Goal: Task Accomplishment & Management: Use online tool/utility

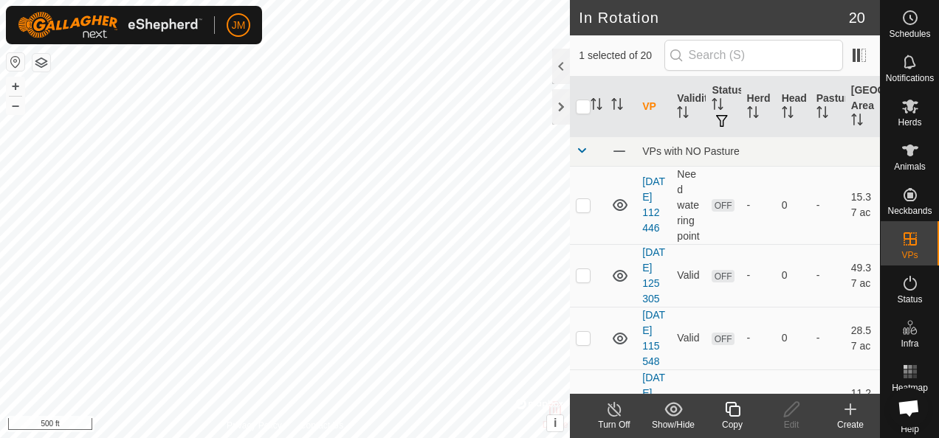
checkbox input "true"
checkbox input "false"
checkbox input "true"
checkbox input "false"
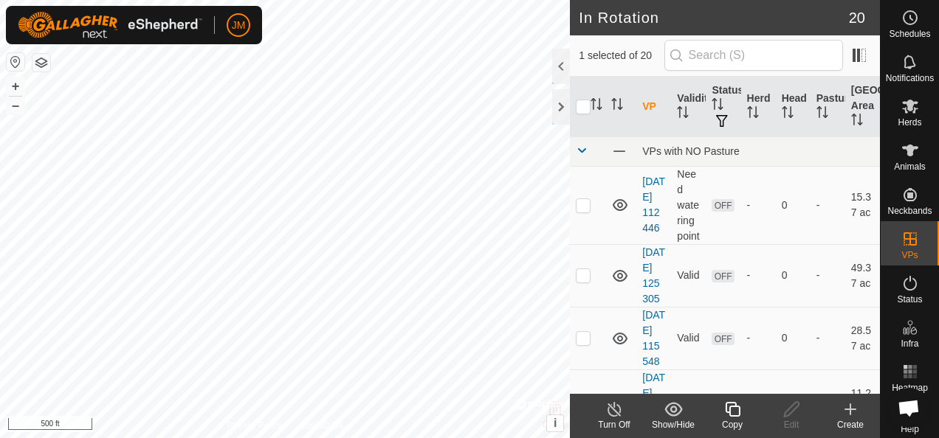
checkbox input "true"
click at [795, 410] on icon at bounding box center [791, 410] width 18 height 18
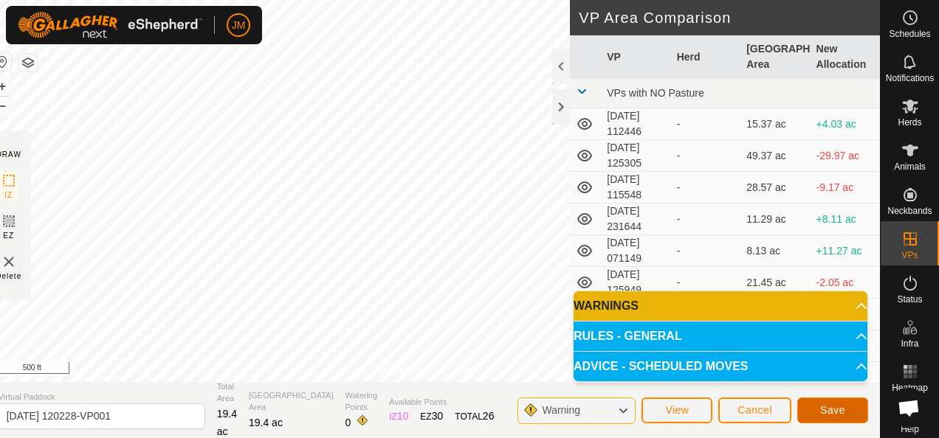
click at [819, 414] on button "Save" at bounding box center [832, 411] width 71 height 26
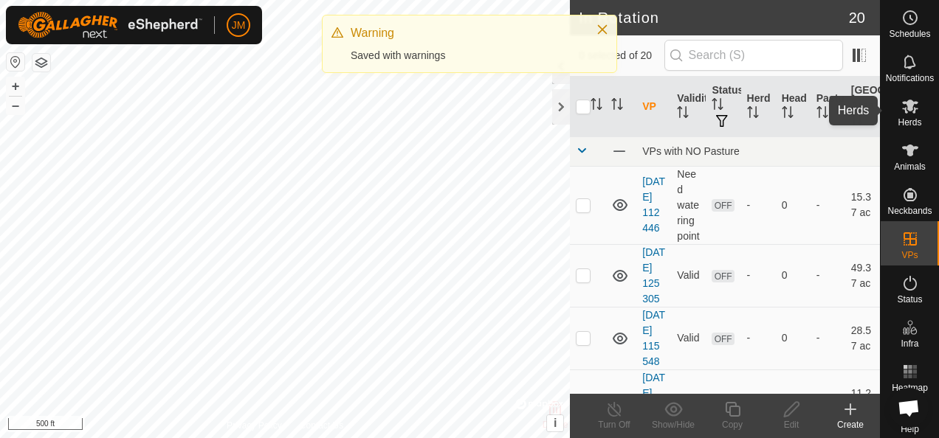
click at [908, 107] on icon at bounding box center [910, 107] width 16 height 14
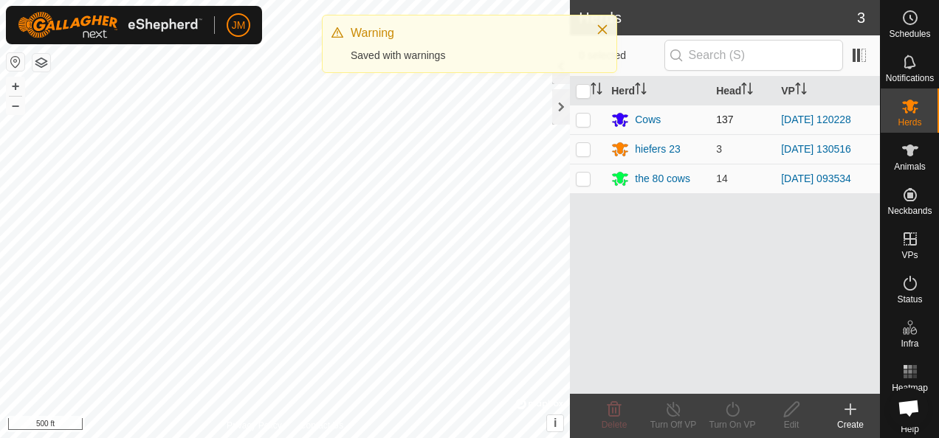
click at [575, 120] on td at bounding box center [587, 120] width 35 height 30
checkbox input "true"
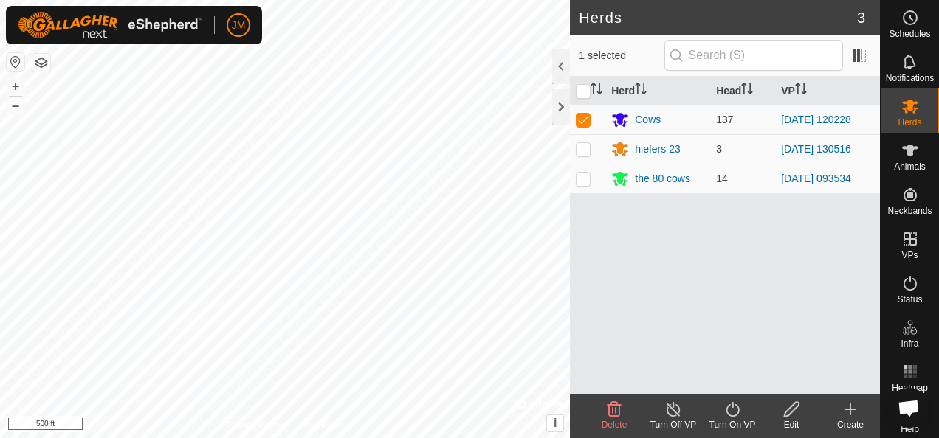
click at [731, 417] on icon at bounding box center [732, 410] width 18 height 18
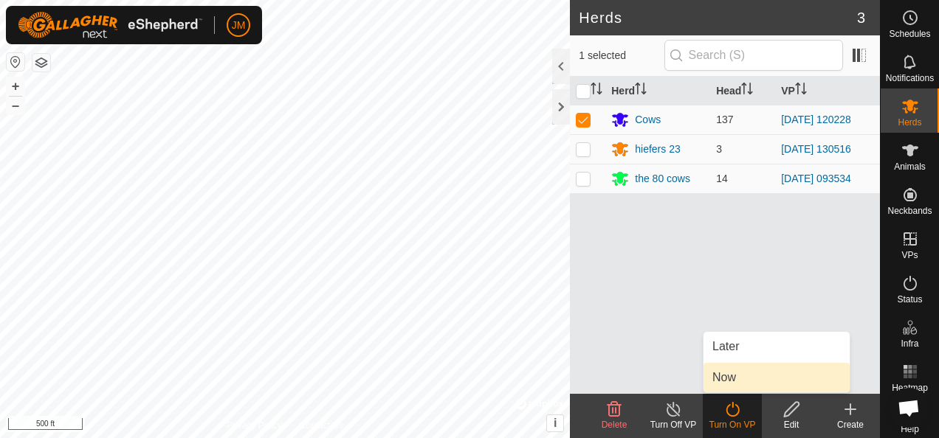
click at [739, 388] on link "Now" at bounding box center [776, 378] width 146 height 30
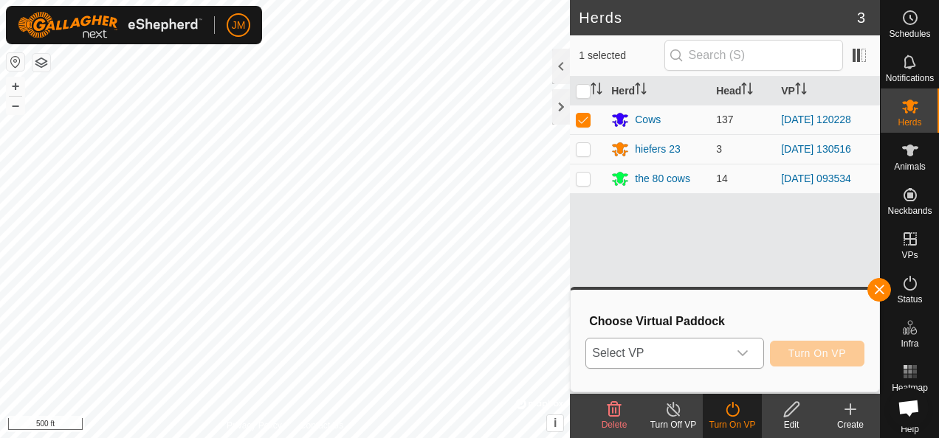
click at [747, 356] on icon "dropdown trigger" at bounding box center [742, 354] width 12 height 12
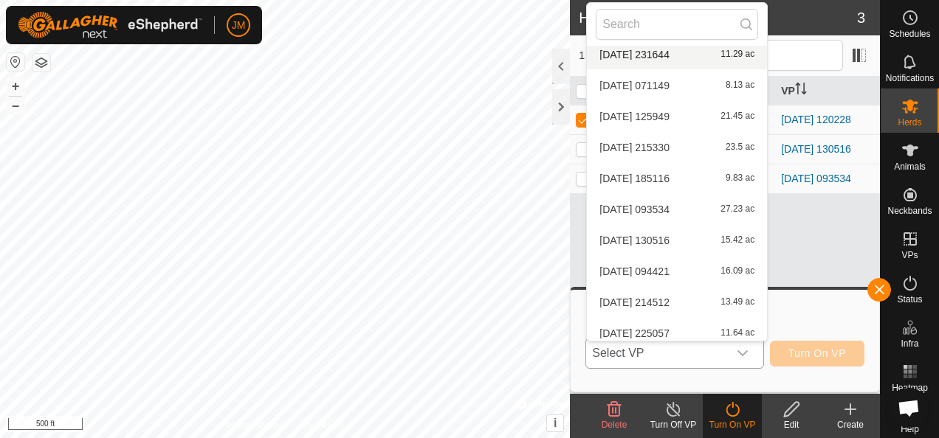
scroll to position [357, 0]
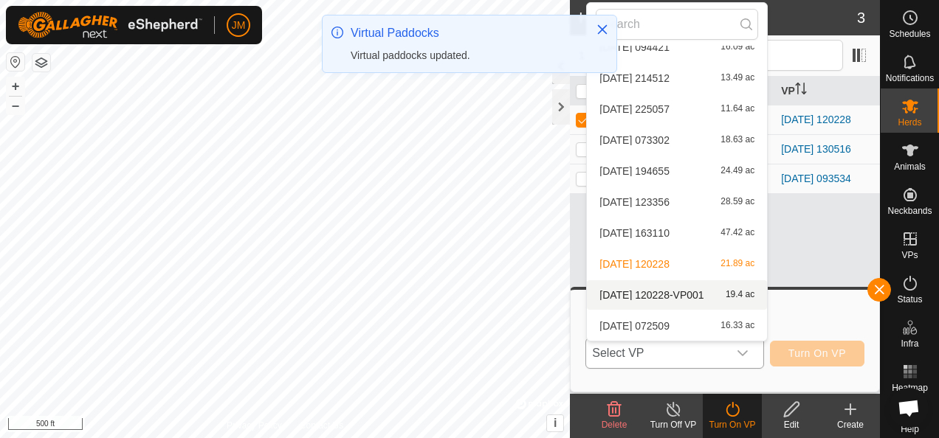
click at [643, 298] on li "[DATE] 120228-VP001 19.4 ac" at bounding box center [677, 295] width 180 height 30
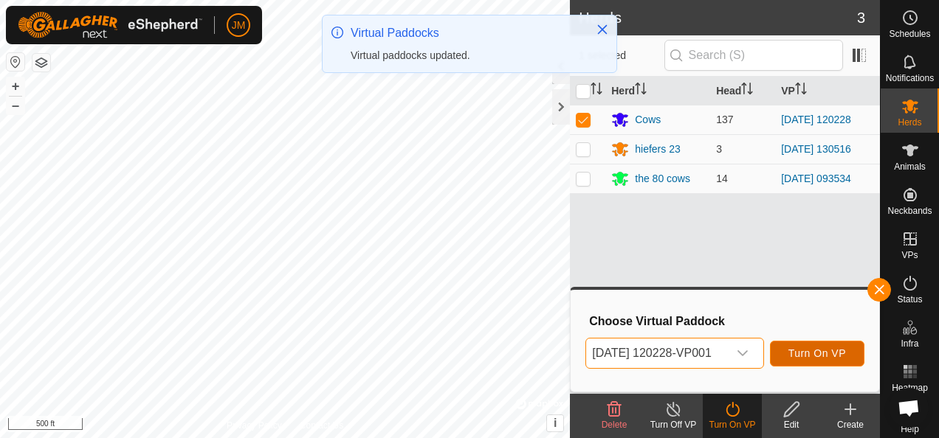
click at [828, 356] on span "Turn On VP" at bounding box center [817, 354] width 58 height 12
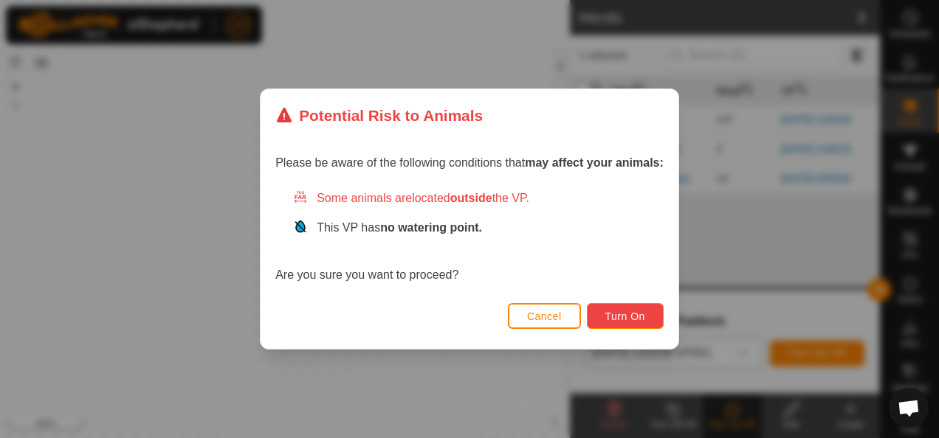
click at [642, 317] on span "Turn On" at bounding box center [625, 317] width 40 height 12
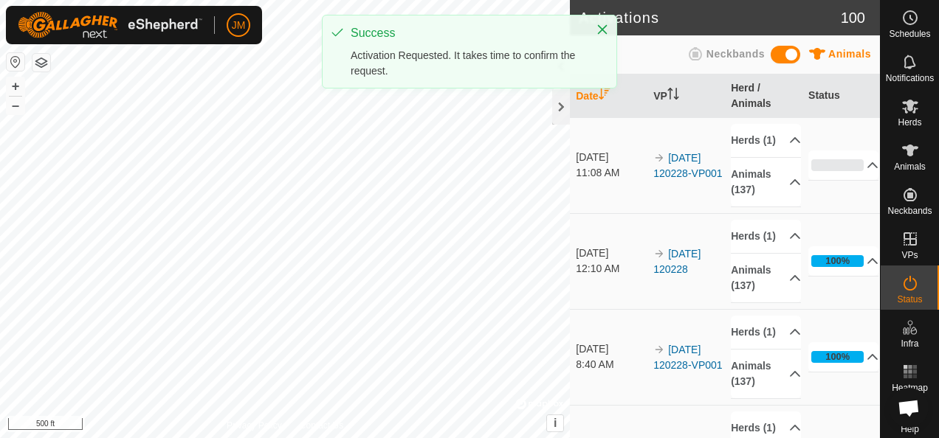
click at [649, 236] on div "Activations 100 Animals Neckbands Date VP Herd / Animals Status [DATE] 11:08 AM…" at bounding box center [440, 219] width 880 height 438
